Goal: Information Seeking & Learning: Learn about a topic

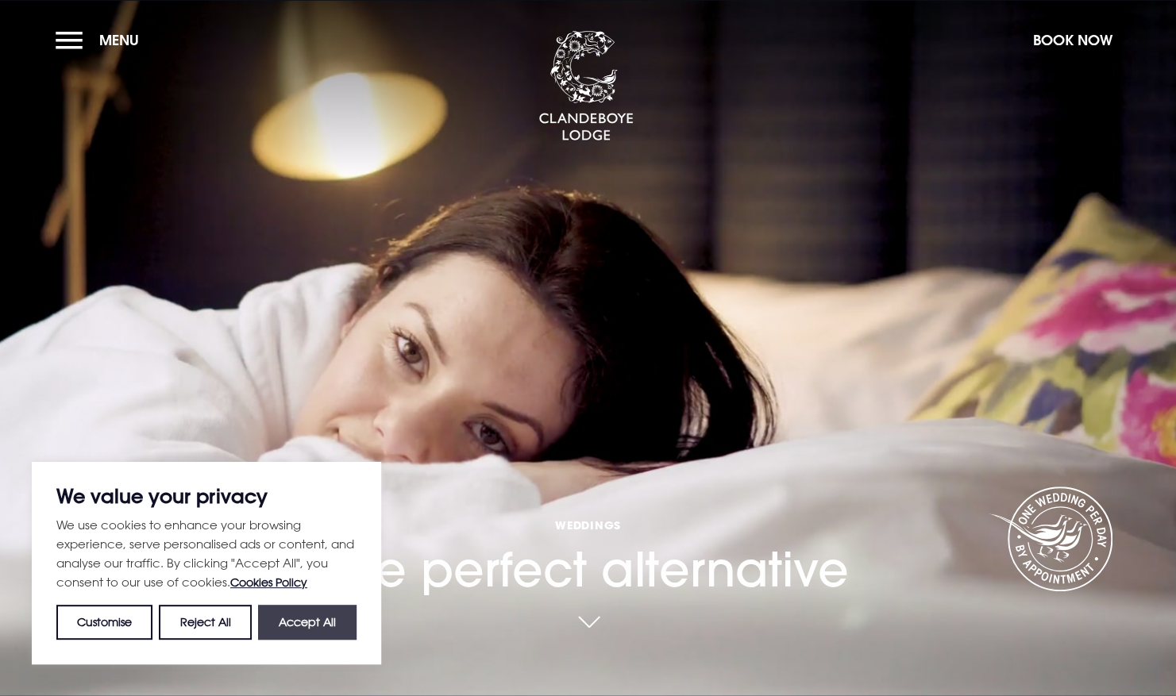
click at [323, 626] on button "Accept All" at bounding box center [307, 622] width 98 height 35
checkbox input "true"
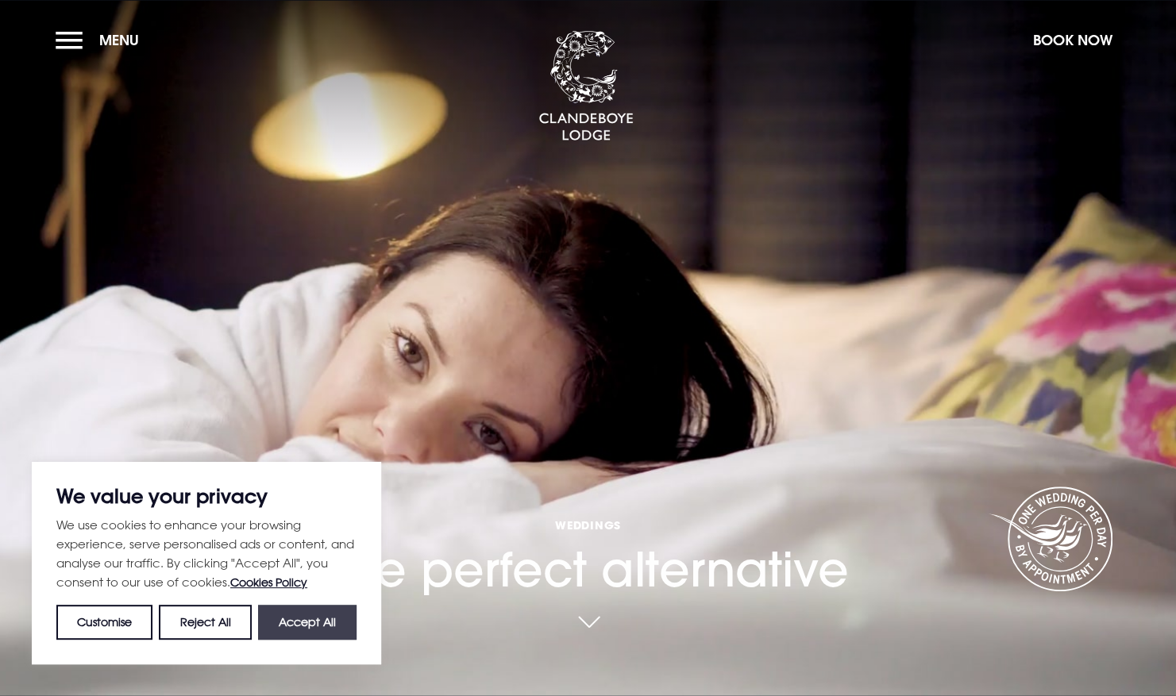
checkbox input "true"
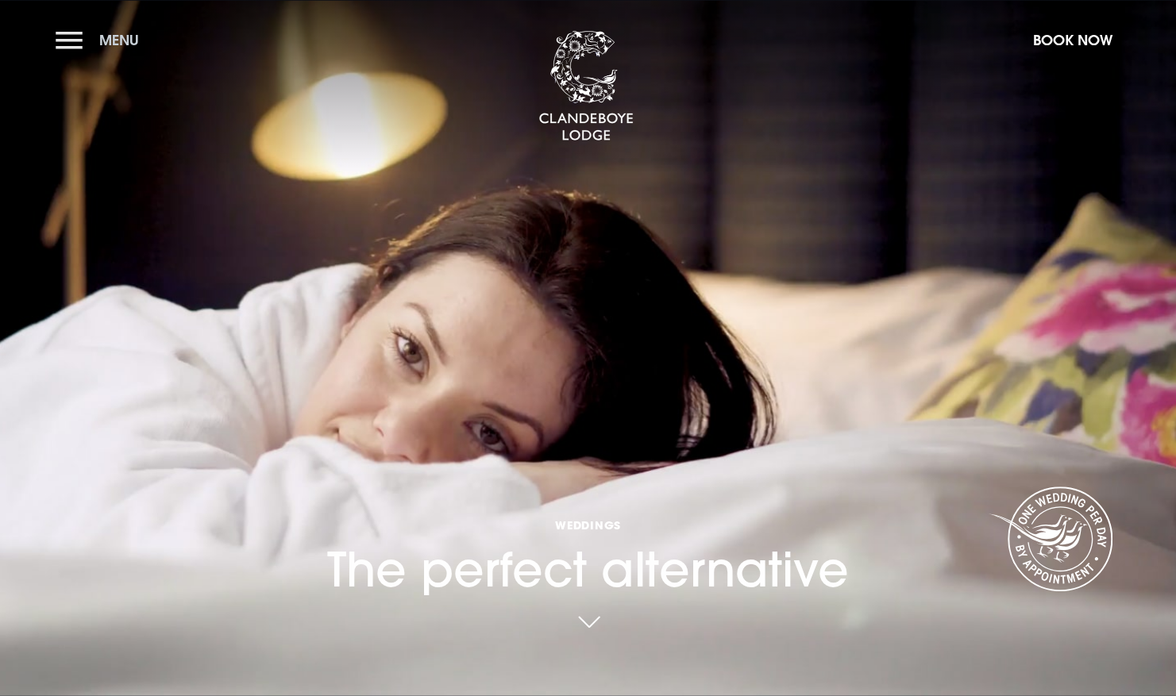
click at [66, 43] on button "Menu" at bounding box center [101, 40] width 91 height 34
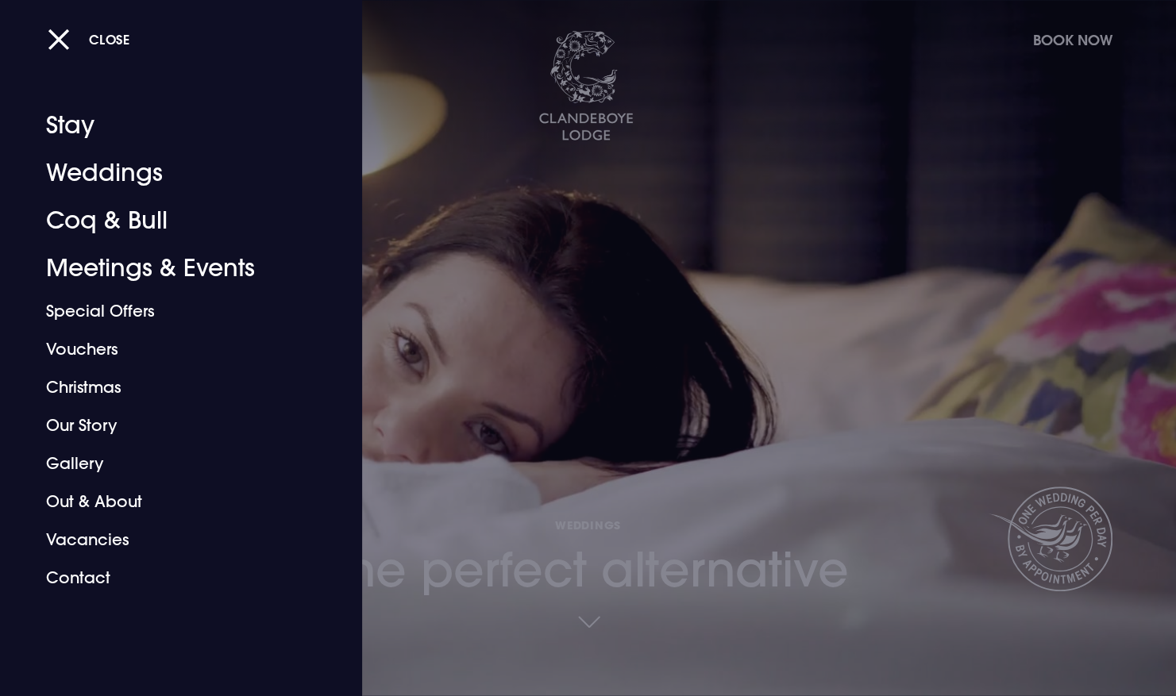
click at [435, 206] on div at bounding box center [588, 348] width 1176 height 696
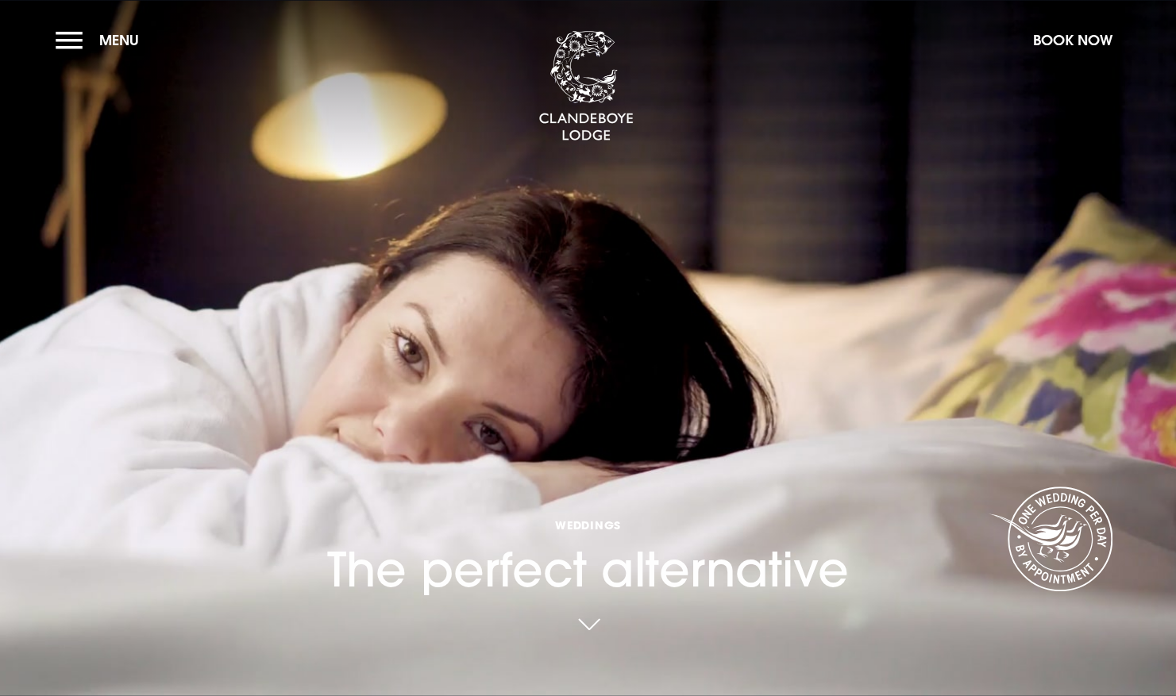
click at [600, 619] on link at bounding box center [588, 625] width 37 height 35
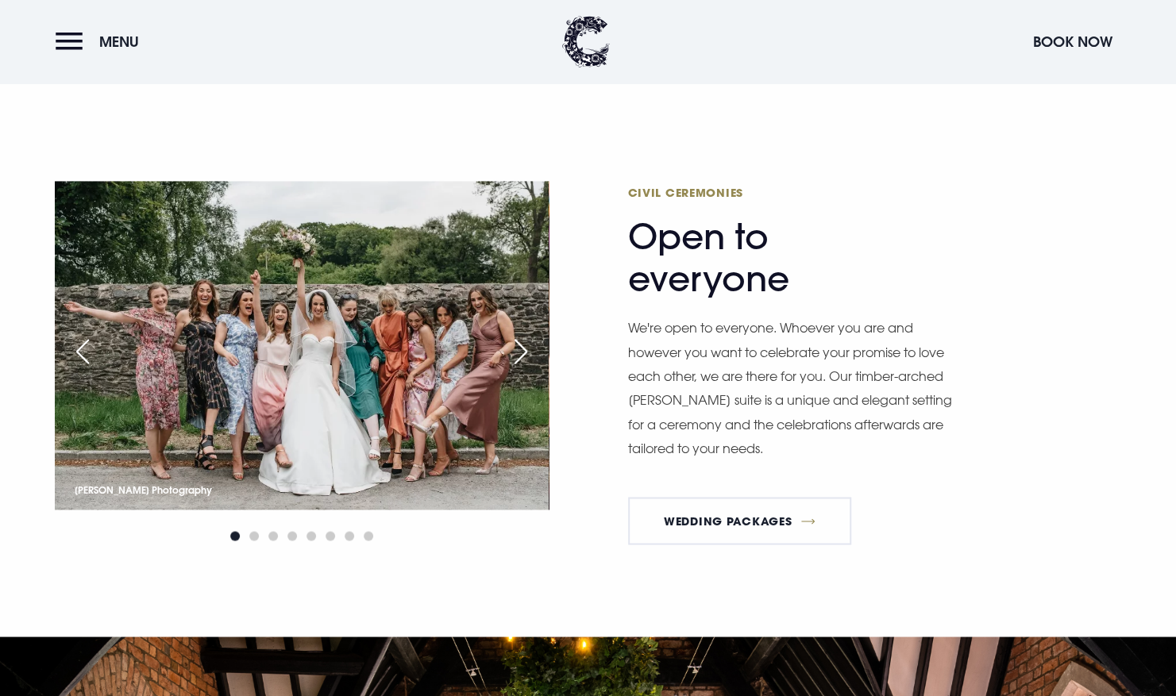
scroll to position [1286, 0]
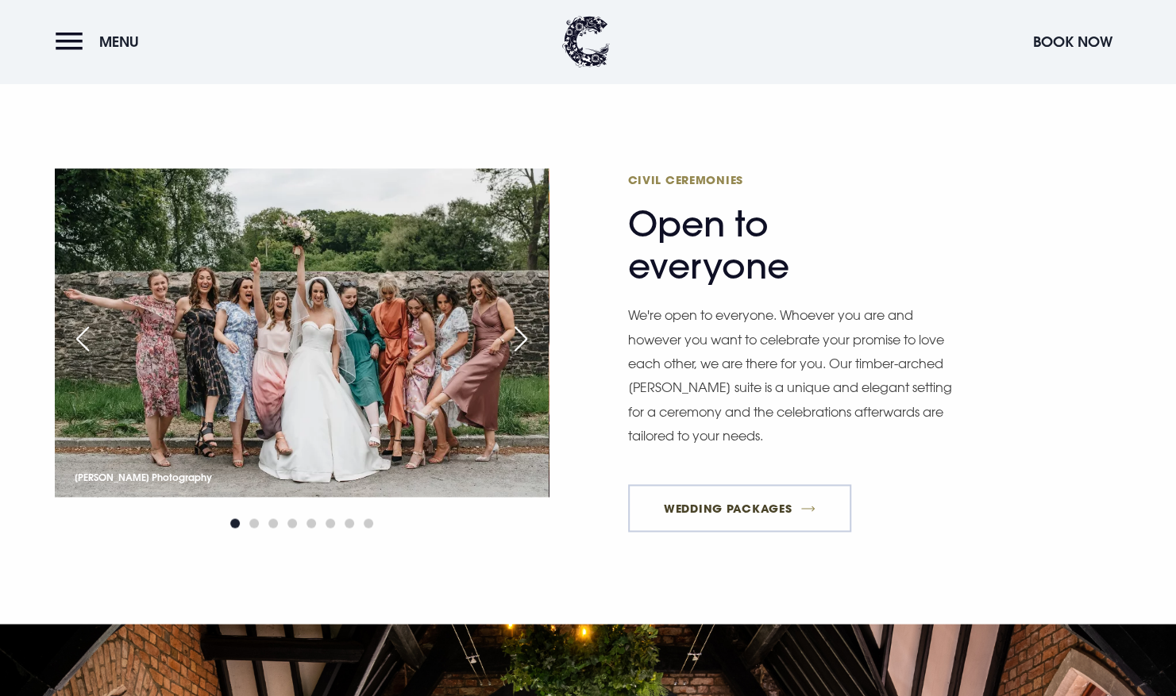
drag, startPoint x: 1180, startPoint y: 685, endPoint x: 764, endPoint y: 496, distance: 457.3
click at [764, 496] on link "Wedding Packages" at bounding box center [740, 508] width 224 height 48
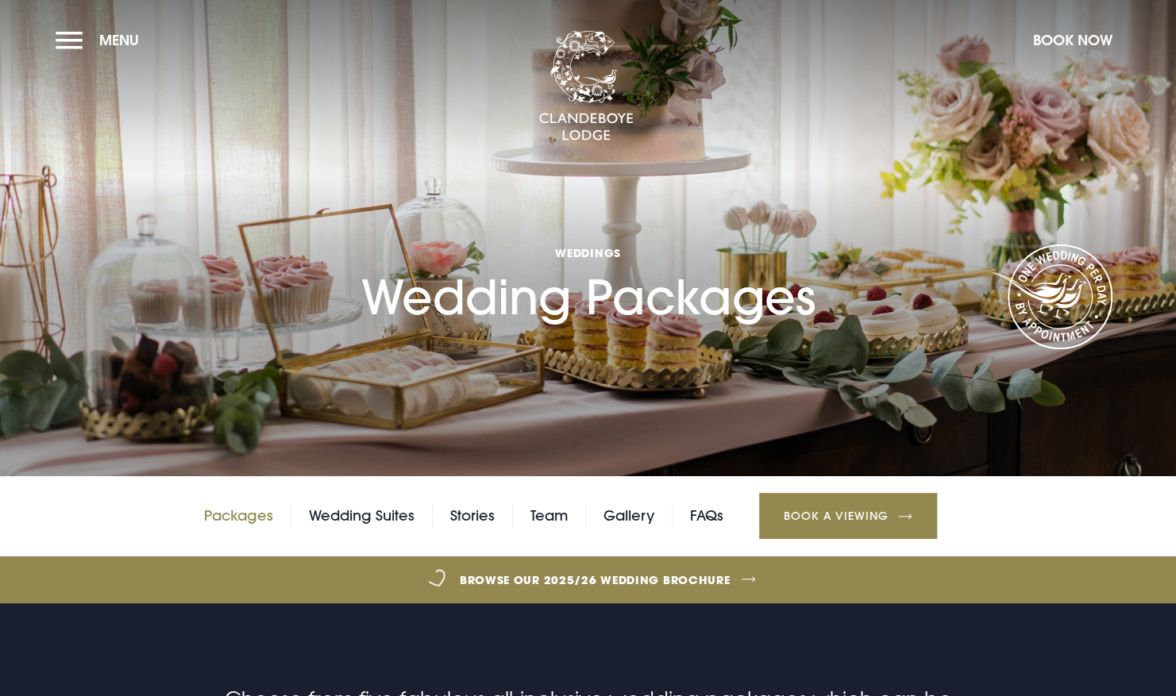
click at [243, 514] on link "Packages" at bounding box center [238, 516] width 69 height 24
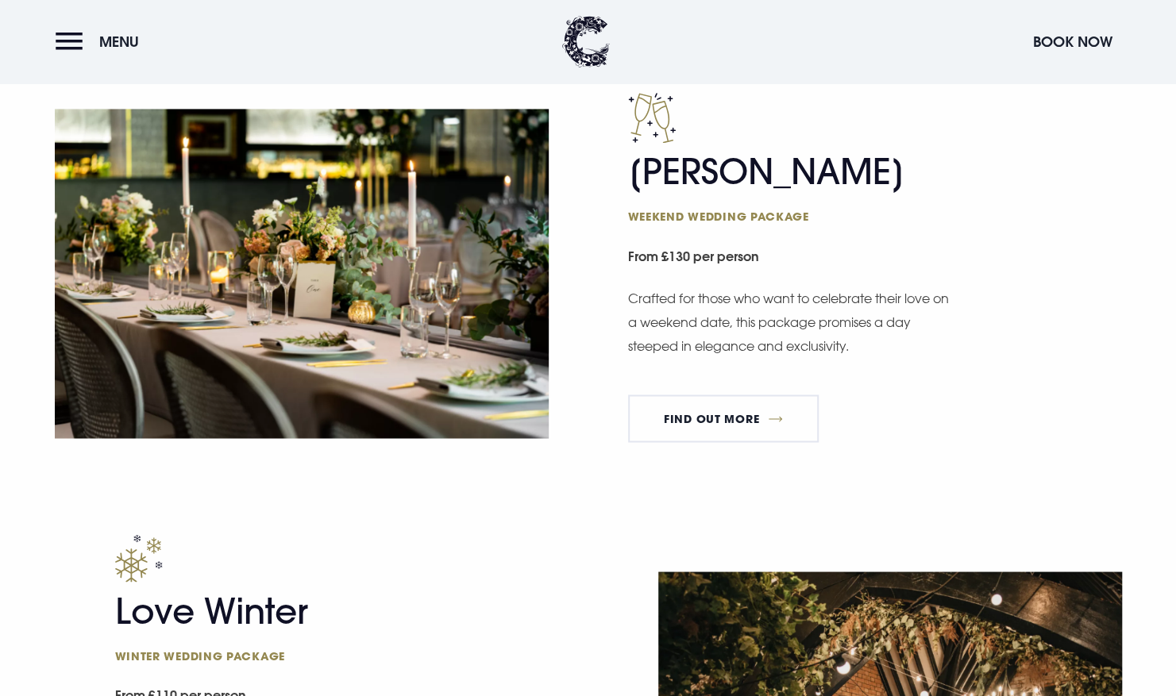
scroll to position [1366, 0]
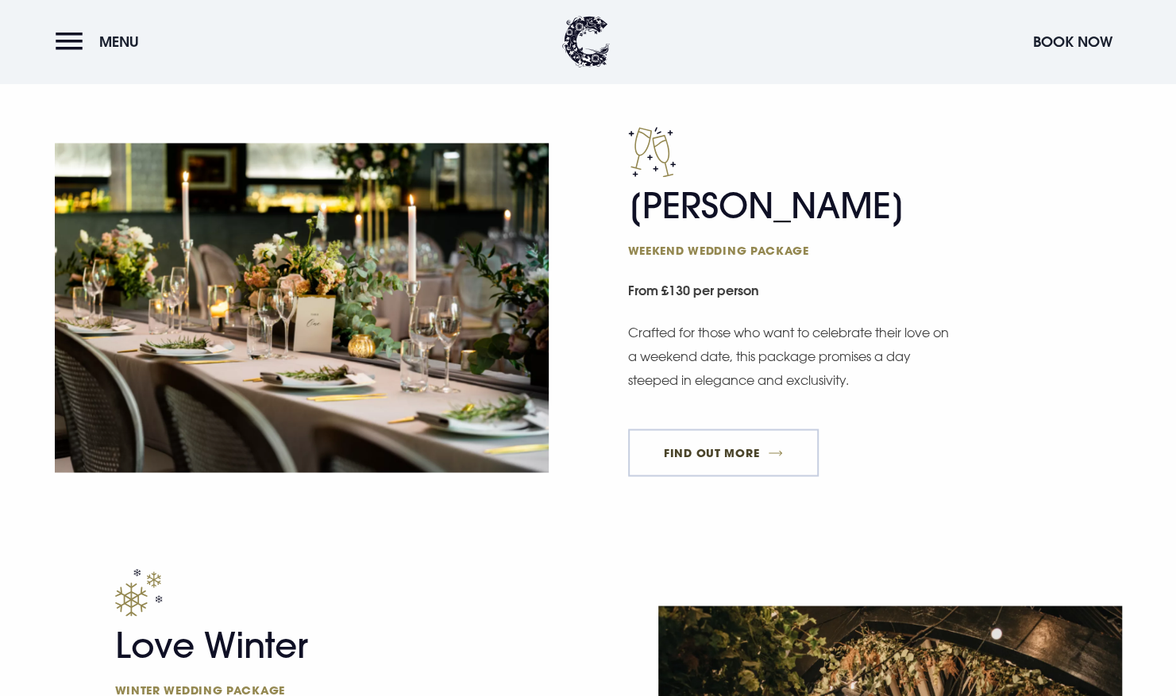
click at [715, 454] on link "FIND OUT MORE" at bounding box center [723, 453] width 191 height 48
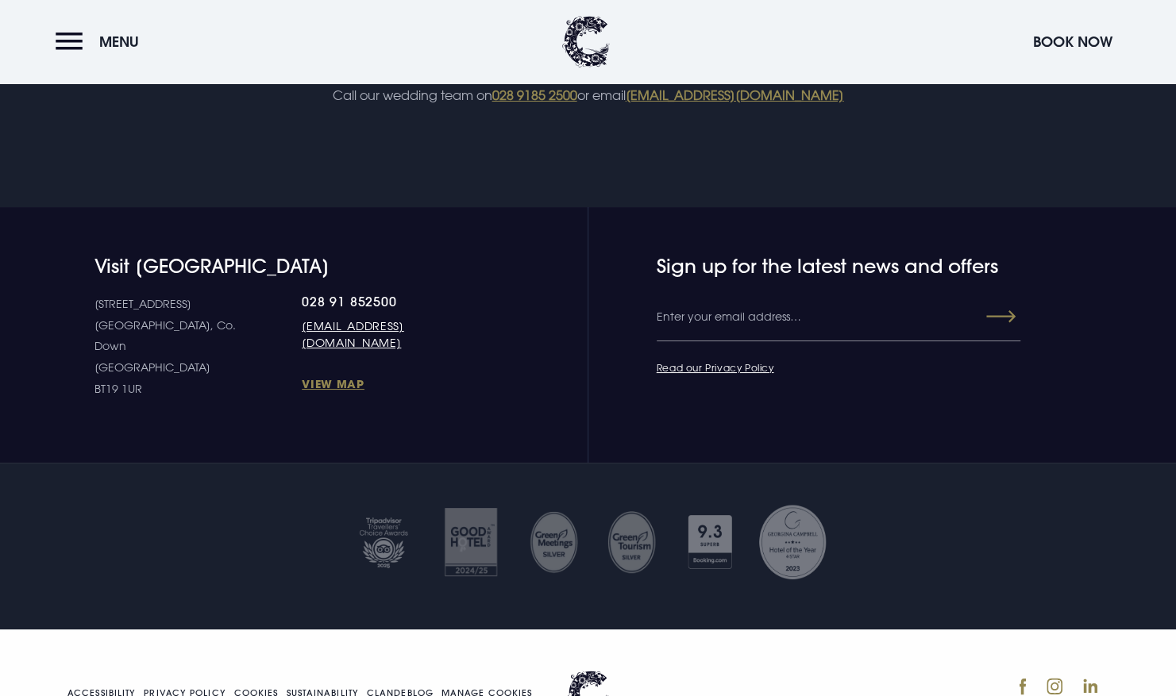
scroll to position [3415, 0]
